Goal: Find specific page/section: Find specific page/section

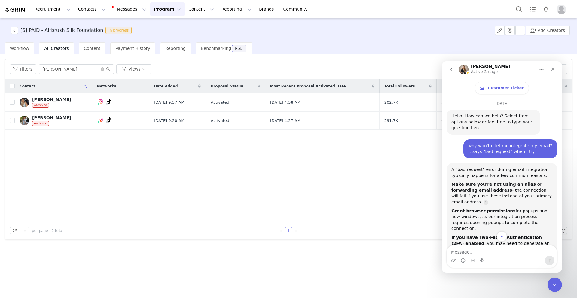
scroll to position [1, 0]
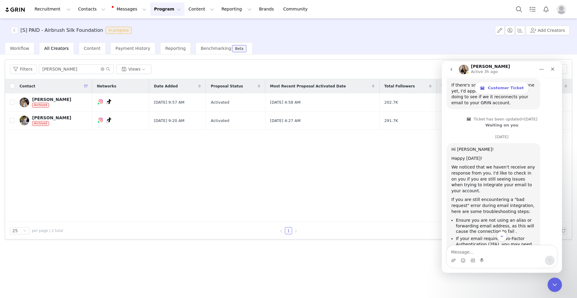
click at [562, 13] on img "Profile" at bounding box center [562, 10] width 10 height 10
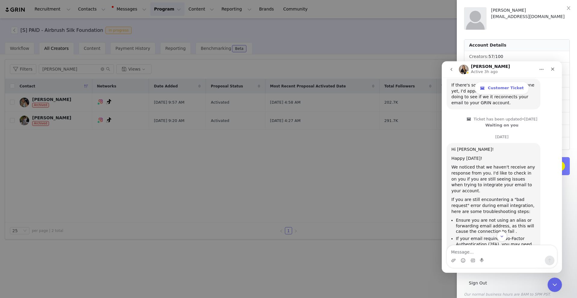
click at [320, 41] on div at bounding box center [288, 149] width 577 height 298
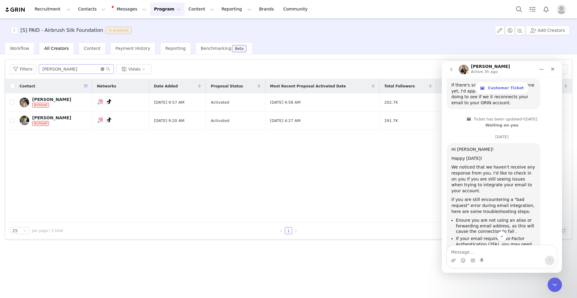
click at [101, 68] on icon "icon: close-circle" at bounding box center [103, 69] width 4 height 4
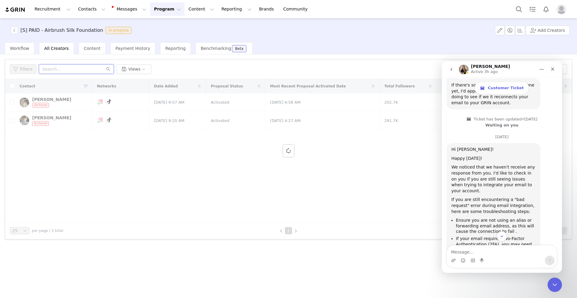
click at [78, 71] on input "text" at bounding box center [76, 69] width 75 height 10
type input "[PERSON_NAME]"
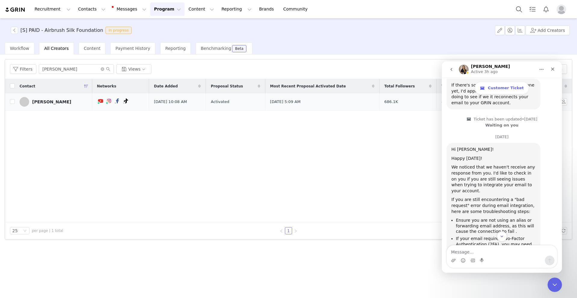
click at [47, 105] on link "[PERSON_NAME]" at bounding box center [54, 102] width 68 height 10
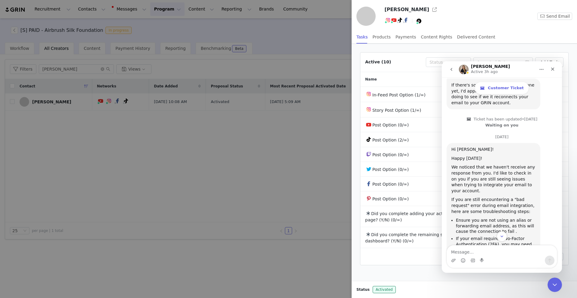
click at [451, 72] on icon "go back" at bounding box center [451, 69] width 5 height 5
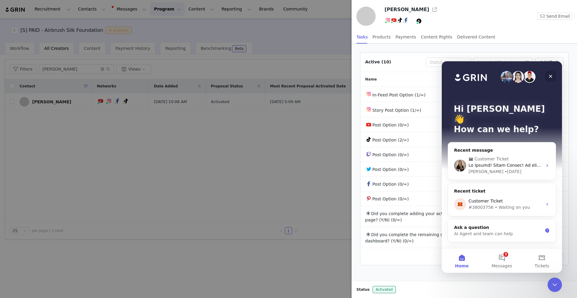
click at [550, 75] on icon "Close" at bounding box center [550, 76] width 5 height 5
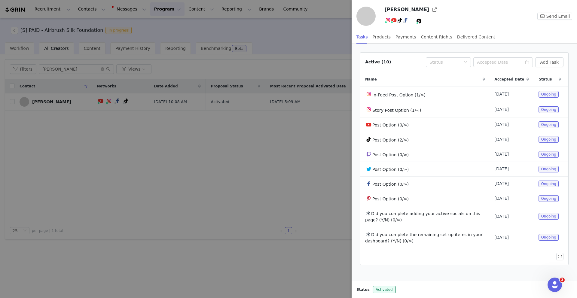
click at [285, 23] on div at bounding box center [288, 149] width 577 height 298
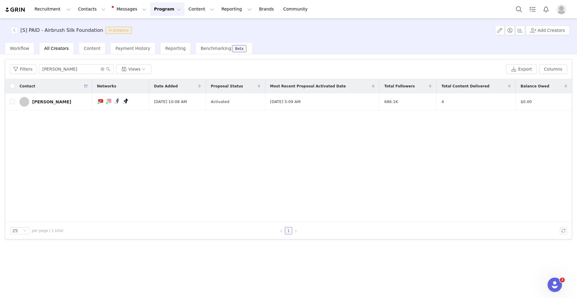
click at [161, 10] on button "Program Program" at bounding box center [167, 9] width 34 height 14
click at [161, 26] on p "Activations" at bounding box center [157, 26] width 23 height 6
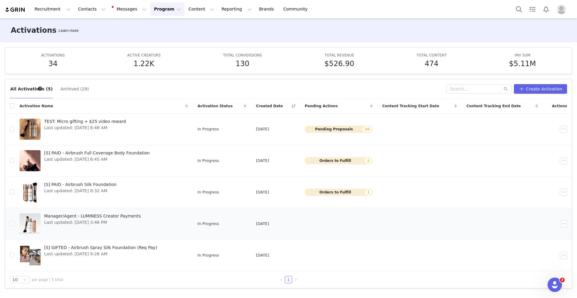
click at [111, 227] on div "Manager/Agent - LUMINESS Creator Payments Last updated: [DATE] 3:46 PM" at bounding box center [93, 224] width 104 height 24
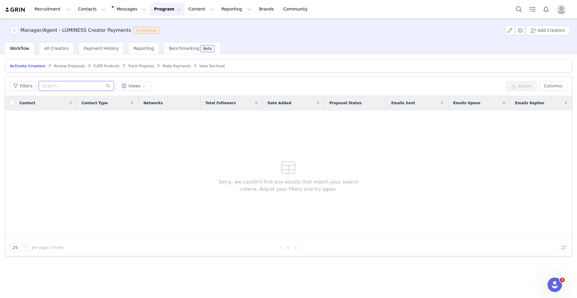
click at [53, 87] on input "text" at bounding box center [76, 86] width 75 height 10
type input "shin"
click at [63, 54] on div "All Creators" at bounding box center [56, 48] width 35 height 12
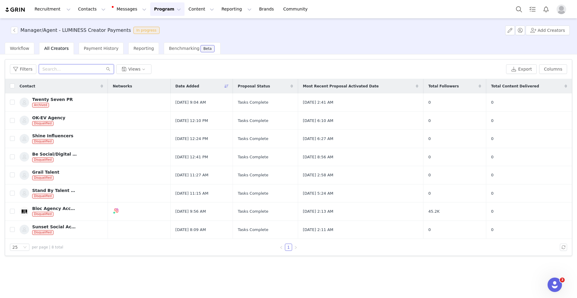
click at [73, 71] on input "text" at bounding box center [76, 69] width 75 height 10
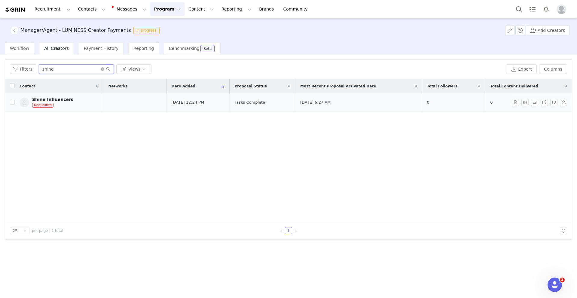
type input "shine"
click at [71, 102] on link "Shine Influencers Disqualified" at bounding box center [59, 102] width 79 height 11
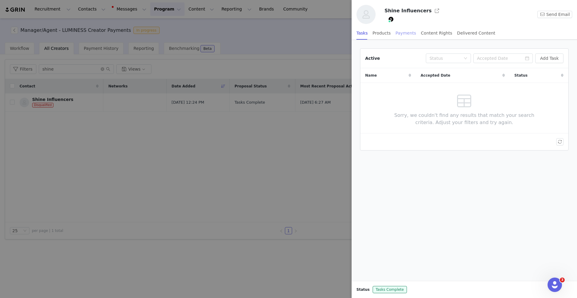
click at [400, 35] on div "Payments" at bounding box center [405, 33] width 21 height 14
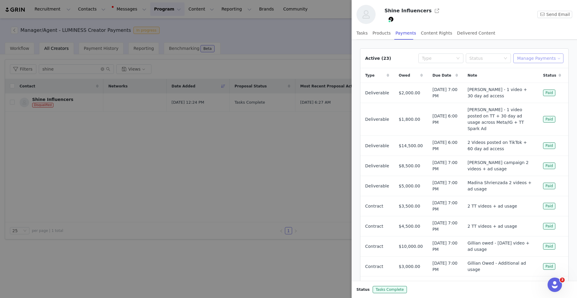
click at [542, 59] on button "Manage Payments" at bounding box center [538, 58] width 50 height 10
click at [487, 65] on div "Active (23) Type Status Manage Payments" at bounding box center [464, 59] width 208 height 20
click at [456, 75] on icon at bounding box center [457, 76] width 2 height 4
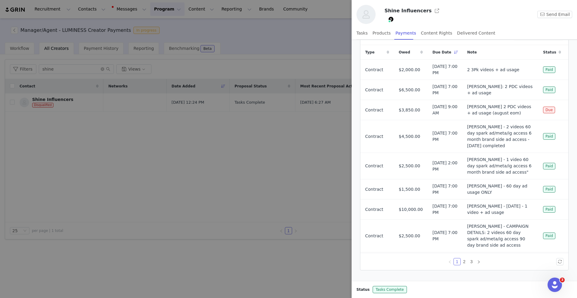
click at [331, 39] on div at bounding box center [288, 149] width 577 height 298
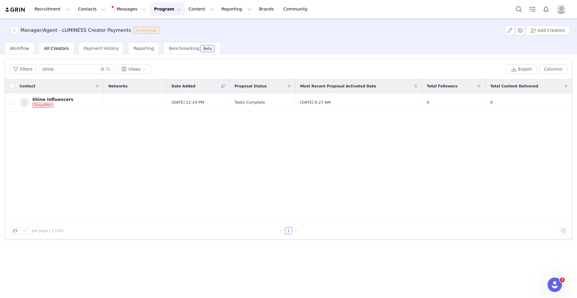
click at [18, 30] on span "Manager/Agent - LUMINESS Creator Payments In progress" at bounding box center [86, 30] width 151 height 7
click at [14, 30] on button "button" at bounding box center [14, 30] width 7 height 7
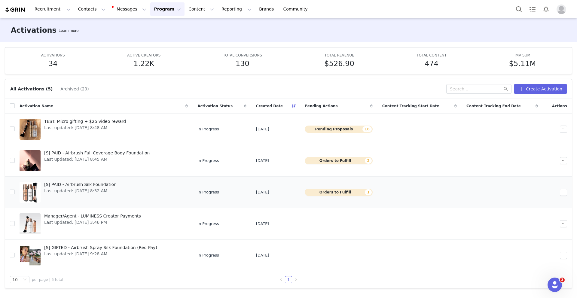
click at [70, 188] on span "Last updated: [DATE] 8:32 AM" at bounding box center [80, 191] width 72 height 6
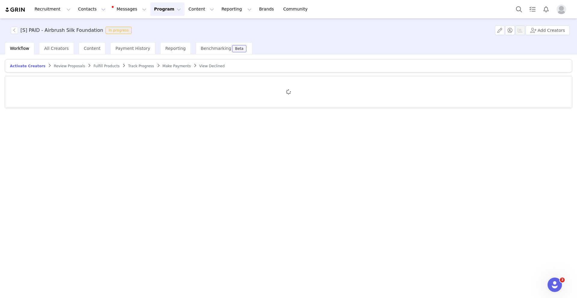
click at [70, 188] on div "Activate Creators Review Proposals Fulfill Products Track Progress Make Payment…" at bounding box center [288, 175] width 577 height 243
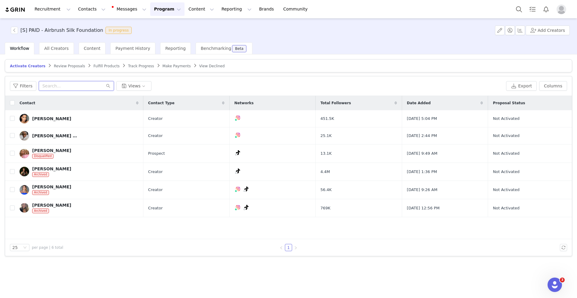
click at [85, 89] on input "text" at bounding box center [76, 86] width 75 height 10
click at [53, 52] on div "All Creators" at bounding box center [56, 48] width 35 height 12
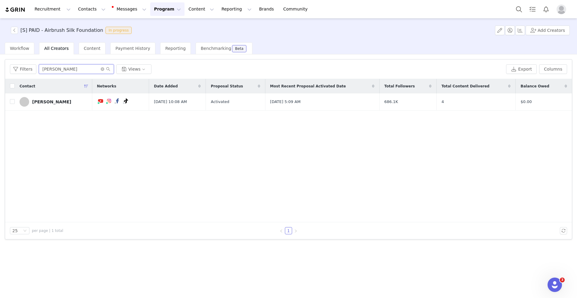
click at [77, 70] on input "[PERSON_NAME]" at bounding box center [76, 69] width 75 height 10
click at [103, 70] on icon "icon: close-circle" at bounding box center [103, 69] width 4 height 4
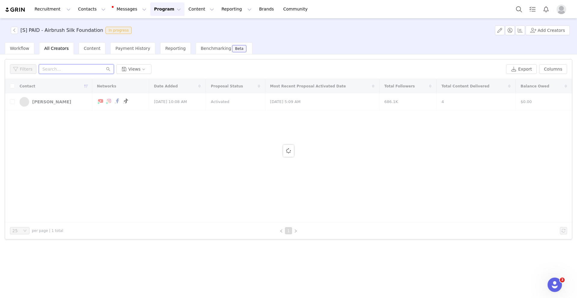
click at [103, 70] on input "text" at bounding box center [76, 69] width 75 height 10
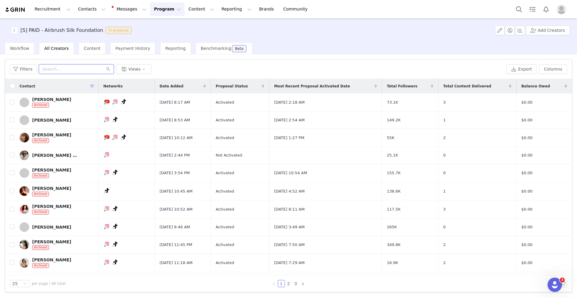
type input "i"
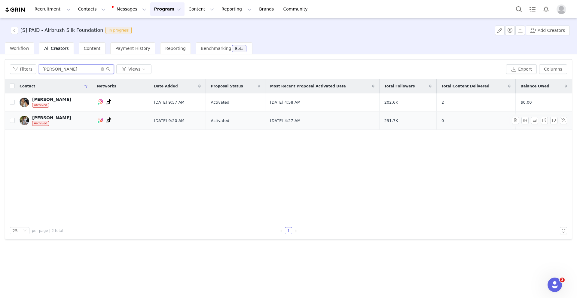
type input "[PERSON_NAME]"
click at [59, 123] on div "[PERSON_NAME] Archived" at bounding box center [51, 120] width 39 height 11
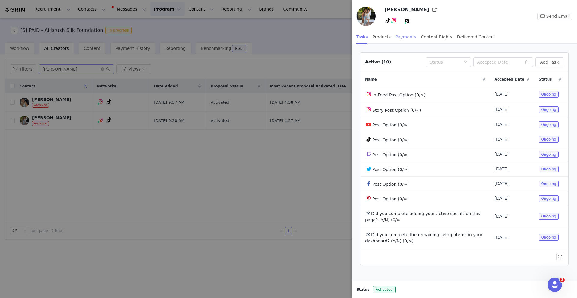
click at [404, 35] on div "Payments" at bounding box center [405, 37] width 21 height 14
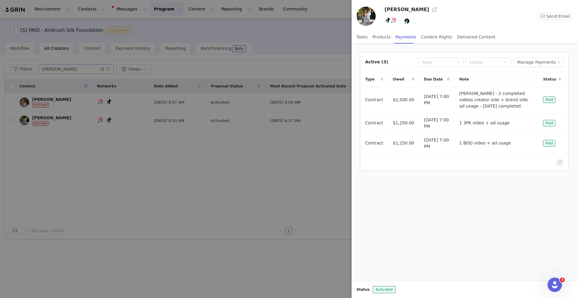
click at [334, 162] on div at bounding box center [288, 149] width 577 height 298
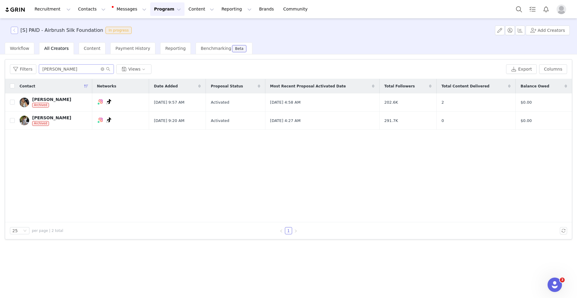
click at [14, 31] on button "button" at bounding box center [14, 30] width 7 height 7
